Goal: Check status: Check status

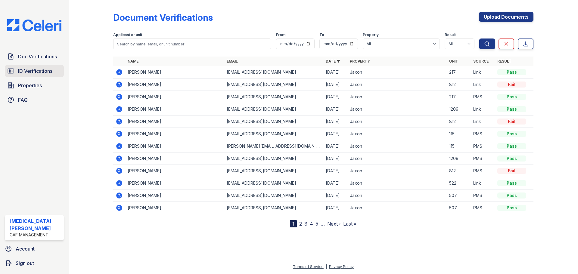
click at [38, 70] on span "ID Verifications" at bounding box center [35, 70] width 34 height 7
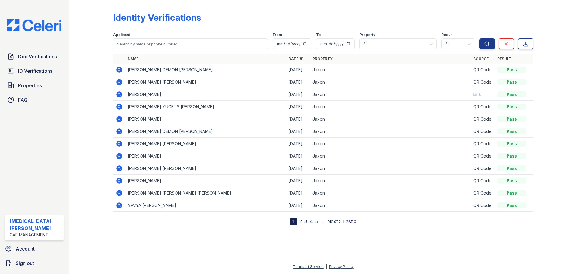
click at [119, 81] on icon at bounding box center [119, 82] width 7 height 7
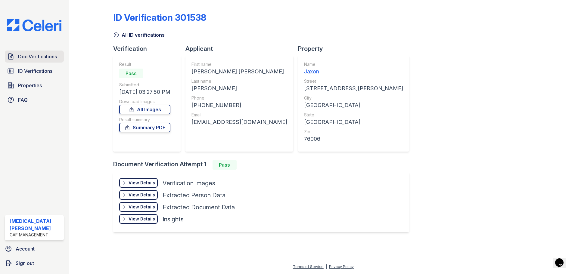
click at [44, 54] on span "Doc Verifications" at bounding box center [37, 56] width 39 height 7
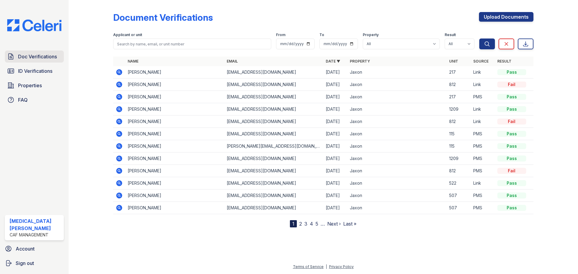
click at [31, 56] on span "Doc Verifications" at bounding box center [37, 56] width 39 height 7
click at [121, 73] on icon at bounding box center [119, 72] width 6 height 6
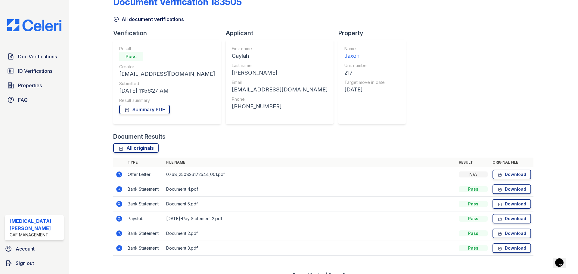
scroll to position [24, 0]
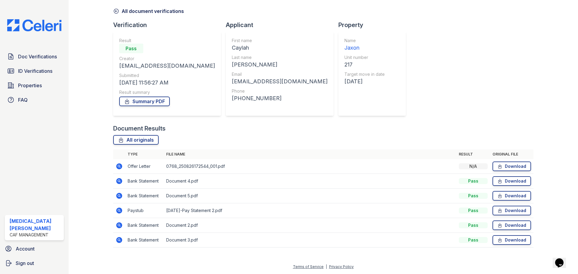
click at [117, 167] on icon at bounding box center [119, 166] width 6 height 6
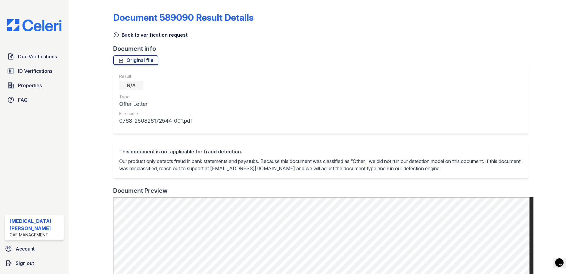
click at [116, 34] on icon at bounding box center [116, 35] width 6 height 6
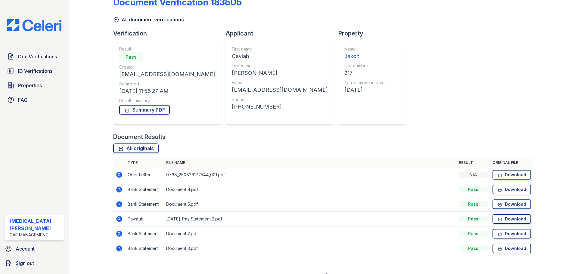
scroll to position [24, 0]
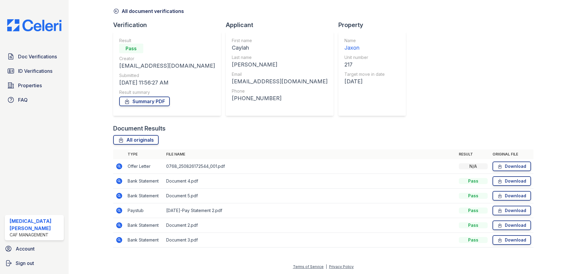
click at [121, 211] on icon at bounding box center [119, 211] width 6 height 6
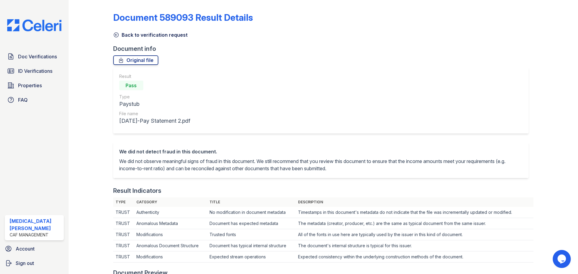
click at [120, 32] on link "Back to verification request" at bounding box center [150, 34] width 74 height 7
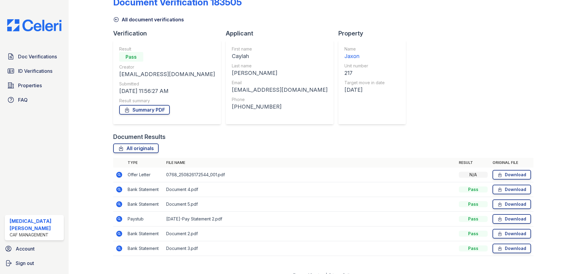
scroll to position [24, 0]
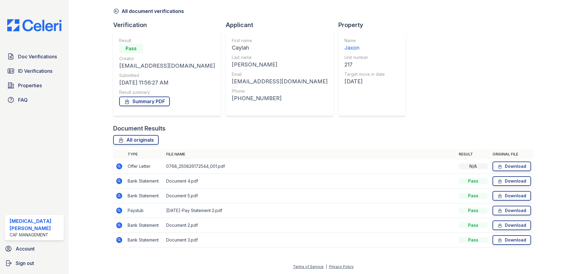
click at [121, 239] on icon at bounding box center [119, 240] width 6 height 6
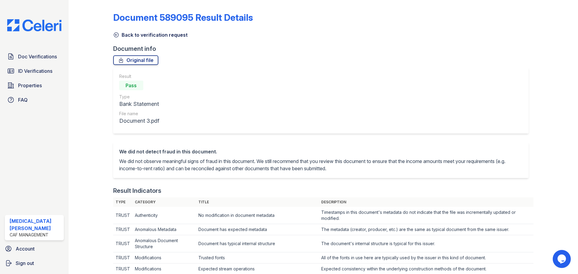
click at [115, 34] on icon at bounding box center [116, 35] width 6 height 6
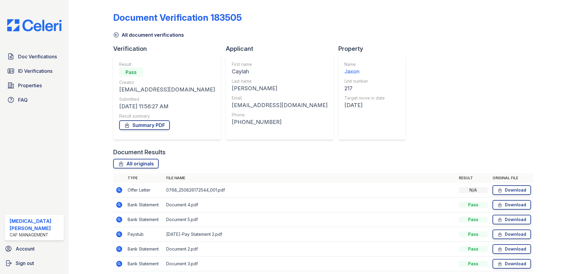
scroll to position [24, 0]
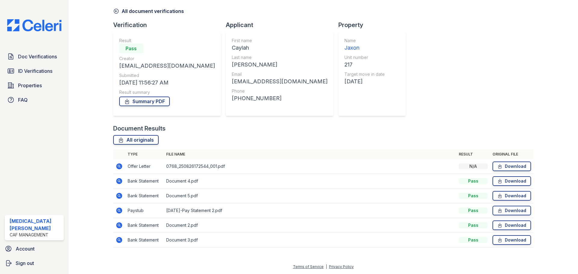
click at [119, 196] on icon at bounding box center [119, 196] width 2 height 2
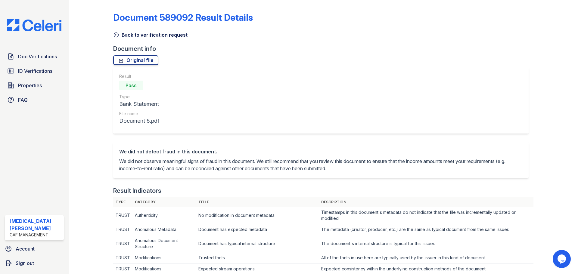
click at [113, 36] on icon at bounding box center [116, 35] width 6 height 6
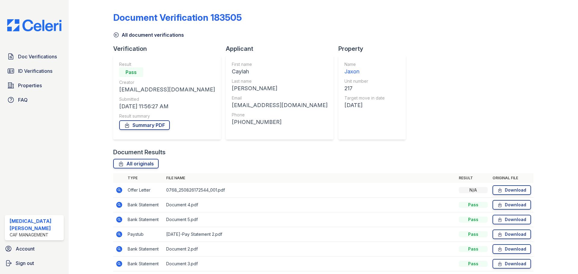
scroll to position [24, 0]
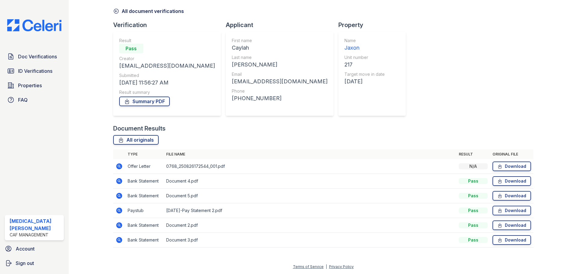
click at [117, 239] on icon at bounding box center [119, 240] width 6 height 6
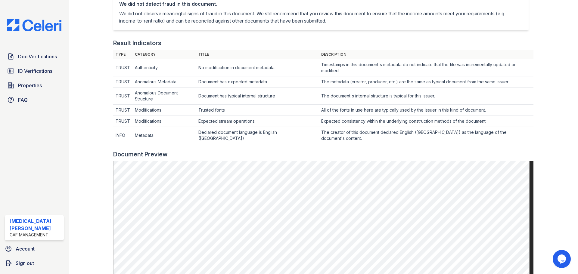
scroll to position [30, 0]
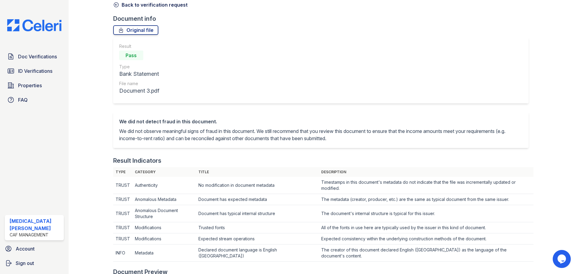
click at [118, 9] on div "Document 589095 Result Details Back to verification request Document info Origi…" at bounding box center [323, 262] width 420 height 580
click at [115, 5] on icon at bounding box center [116, 5] width 5 height 5
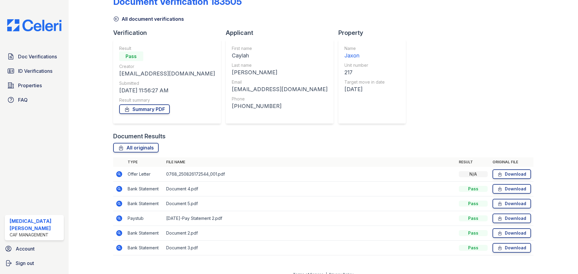
scroll to position [24, 0]
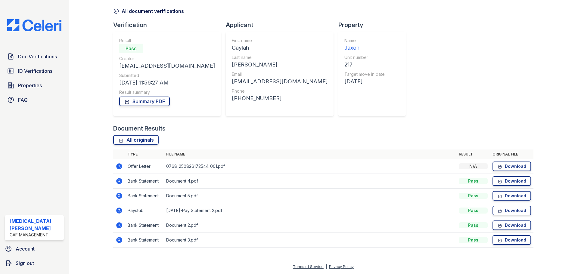
click at [119, 225] on icon at bounding box center [119, 225] width 7 height 7
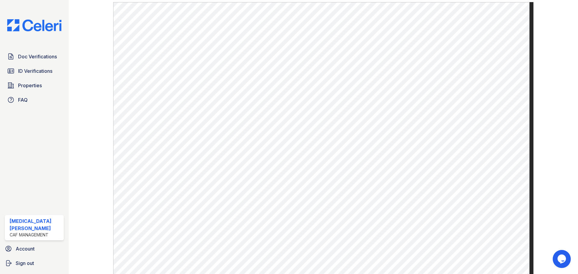
scroll to position [329, 0]
